Goal: Task Accomplishment & Management: Use online tool/utility

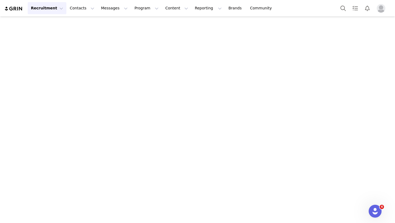
click at [50, 10] on button "Recruitment Recruitment" at bounding box center [47, 8] width 39 height 12
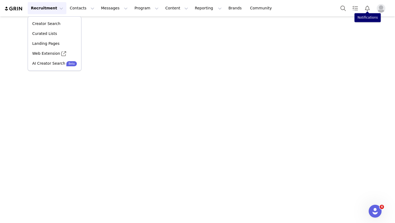
click at [377, 10] on img "Profile" at bounding box center [380, 8] width 9 height 9
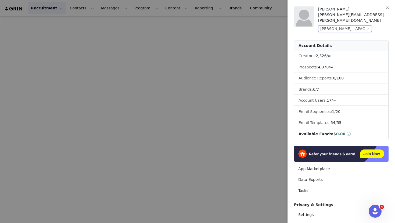
click at [351, 26] on div "[PERSON_NAME] - APAC" at bounding box center [342, 29] width 45 height 6
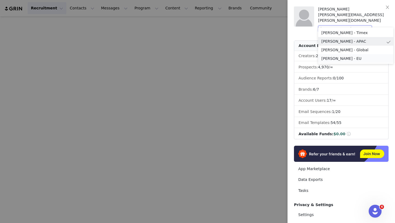
click at [346, 58] on li "[PERSON_NAME] - EU" at bounding box center [355, 58] width 75 height 9
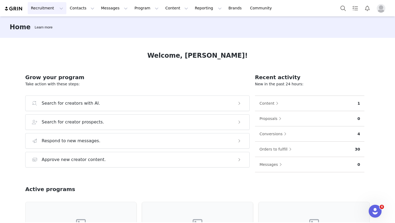
click at [46, 11] on button "Recruitment Recruitment" at bounding box center [47, 8] width 39 height 12
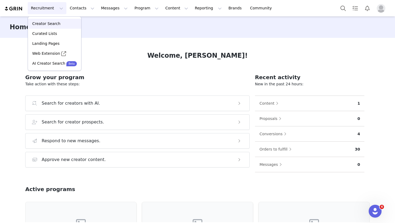
click at [56, 25] on p "Creator Search" at bounding box center [46, 24] width 28 height 6
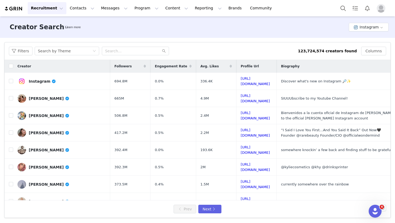
click at [54, 13] on button "Recruitment Recruitment" at bounding box center [47, 8] width 39 height 12
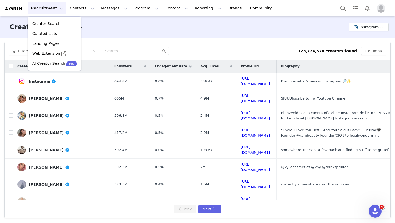
click at [20, 14] on div "Recruitment Recruitment Creator Search Curated Lists Landing Pages Web Extensio…" at bounding box center [140, 8] width 273 height 12
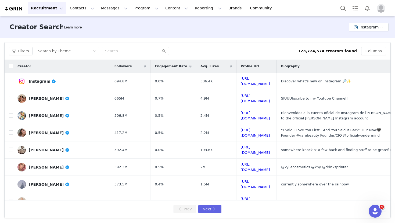
click at [20, 10] on img at bounding box center [13, 8] width 19 height 5
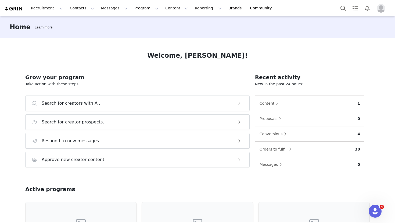
click at [218, 56] on h1 "Welcome, Claudio!" at bounding box center [197, 56] width 100 height 10
click at [223, 65] on div "Welcome, Claudio! Grow your program Take action with these steps: Search for cr…" at bounding box center [197, 130] width 370 height 184
click at [54, 9] on button "Recruitment Recruitment" at bounding box center [47, 8] width 39 height 12
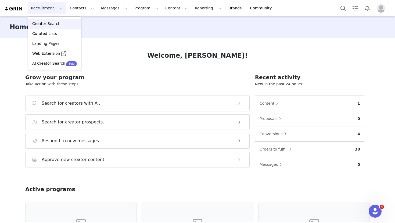
click at [46, 23] on p "Creator Search" at bounding box center [46, 24] width 28 height 6
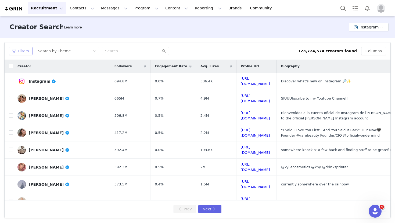
click at [26, 52] on button "Filters" at bounding box center [21, 51] width 24 height 9
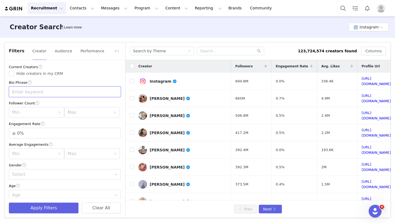
click at [43, 91] on input "text" at bounding box center [65, 91] width 112 height 11
click at [36, 115] on div "Min" at bounding box center [33, 112] width 43 height 5
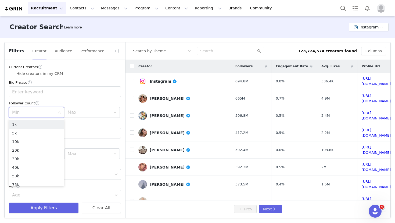
click at [36, 115] on div "Min" at bounding box center [33, 112] width 43 height 5
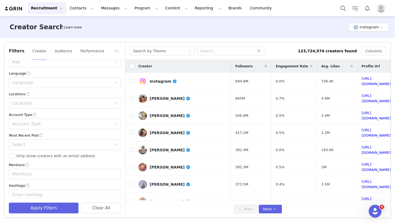
scroll to position [133, 0]
click at [31, 106] on div "Locations" at bounding box center [62, 103] width 105 height 10
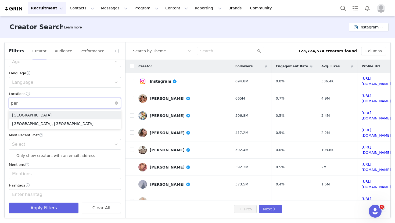
type input "peru"
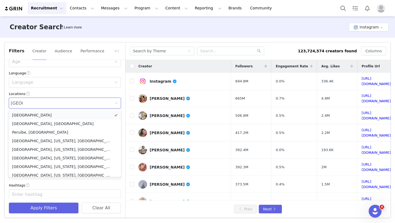
click at [33, 117] on li "Peru" at bounding box center [65, 115] width 112 height 9
click at [45, 94] on div "Locations" at bounding box center [65, 94] width 112 height 6
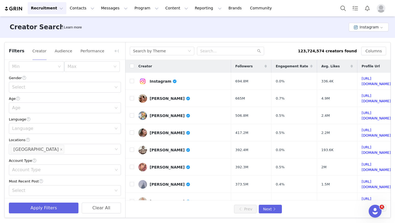
scroll to position [82, 0]
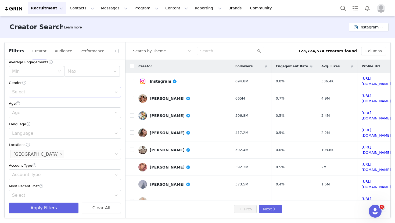
click at [42, 93] on div "Select" at bounding box center [62, 91] width 100 height 5
click at [32, 114] on li "Female" at bounding box center [65, 112] width 112 height 9
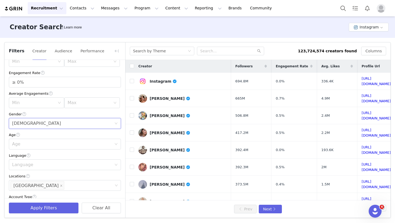
scroll to position [30, 0]
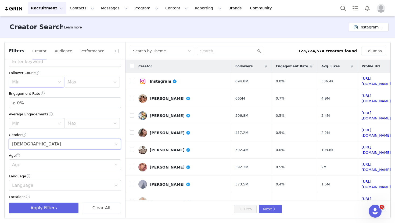
click at [53, 86] on div "Min" at bounding box center [34, 82] width 45 height 10
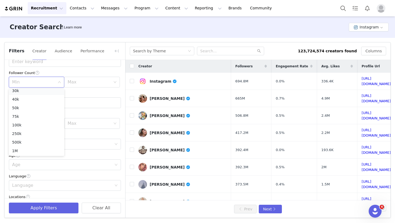
scroll to position [37, 0]
click at [25, 126] on li "100k" at bounding box center [36, 125] width 55 height 9
click at [91, 87] on div "Max" at bounding box center [89, 82] width 45 height 10
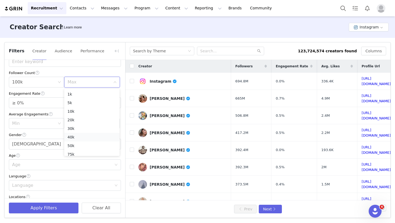
scroll to position [38, 0]
click at [75, 150] on li "1M" at bounding box center [91, 150] width 55 height 9
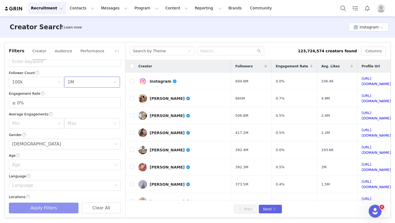
click at [57, 208] on button "Apply Filters" at bounding box center [44, 208] width 70 height 11
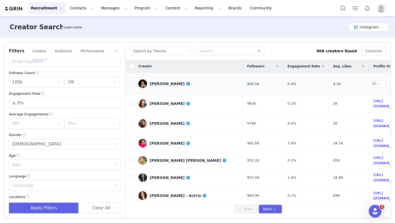
click at [182, 82] on div "Gianella Marquina Klug" at bounding box center [170, 84] width 41 height 4
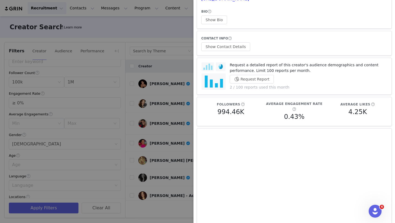
scroll to position [0, 0]
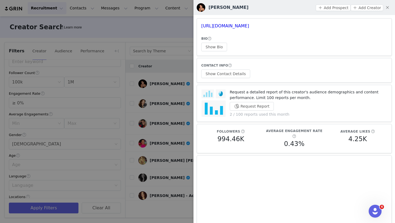
click at [156, 107] on div at bounding box center [197, 111] width 395 height 223
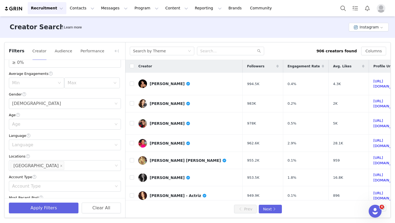
scroll to position [67, 0]
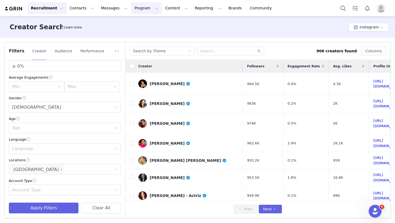
click at [142, 9] on button "Program Program" at bounding box center [146, 8] width 31 height 12
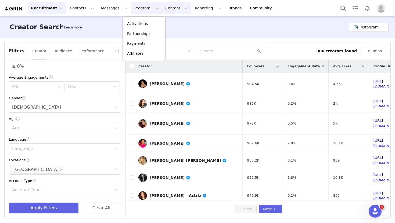
click at [169, 7] on button "Content Content" at bounding box center [176, 8] width 29 height 12
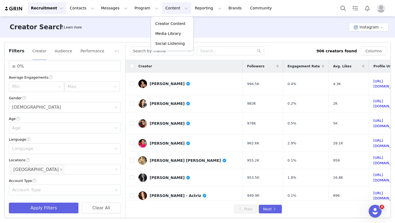
click at [169, 7] on button "Content Content" at bounding box center [176, 8] width 29 height 12
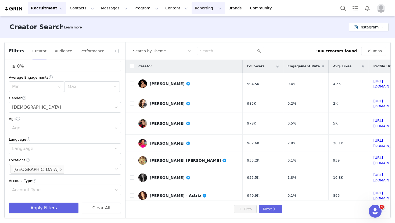
click at [196, 6] on button "Reporting Reporting" at bounding box center [207, 8] width 33 height 12
click at [230, 27] on div "Creator Search Learn more Instagram" at bounding box center [197, 26] width 395 height 21
click at [80, 9] on button "Contacts Contacts" at bounding box center [82, 8] width 31 height 12
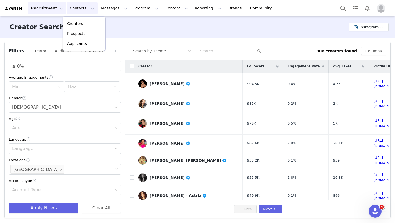
click at [121, 20] on div "Creator Search Learn more Instagram" at bounding box center [197, 26] width 395 height 21
